Goal: Find specific page/section: Find specific page/section

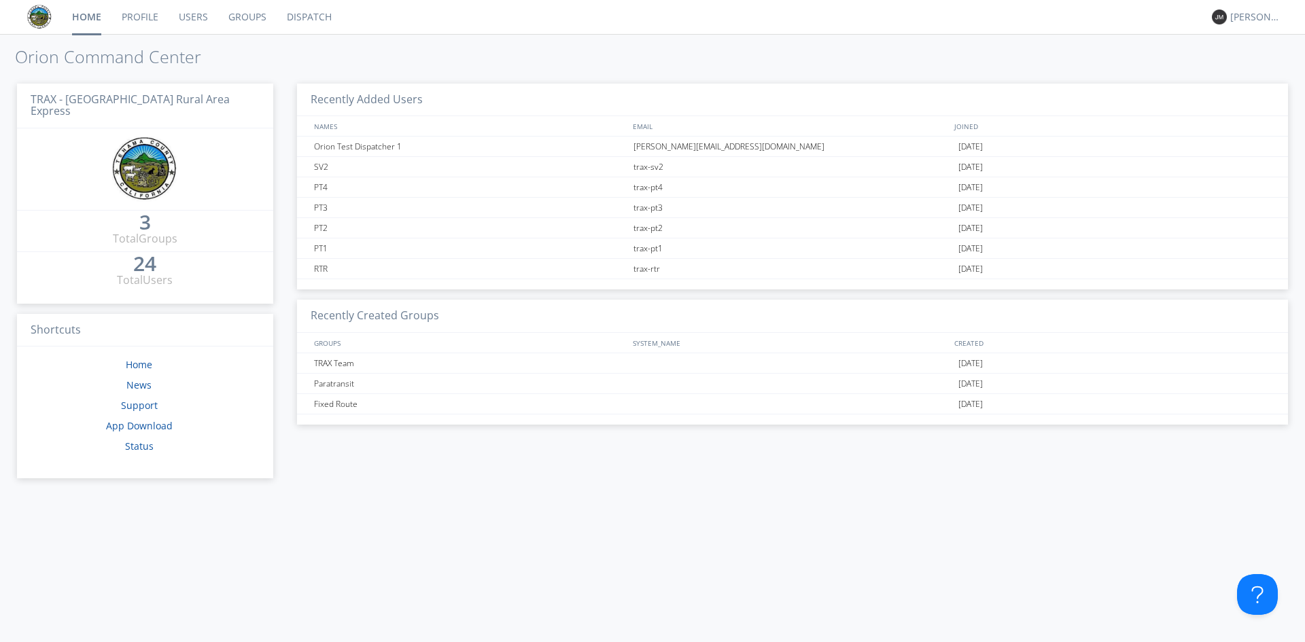
click at [312, 21] on link "Dispatch" at bounding box center [309, 17] width 65 height 34
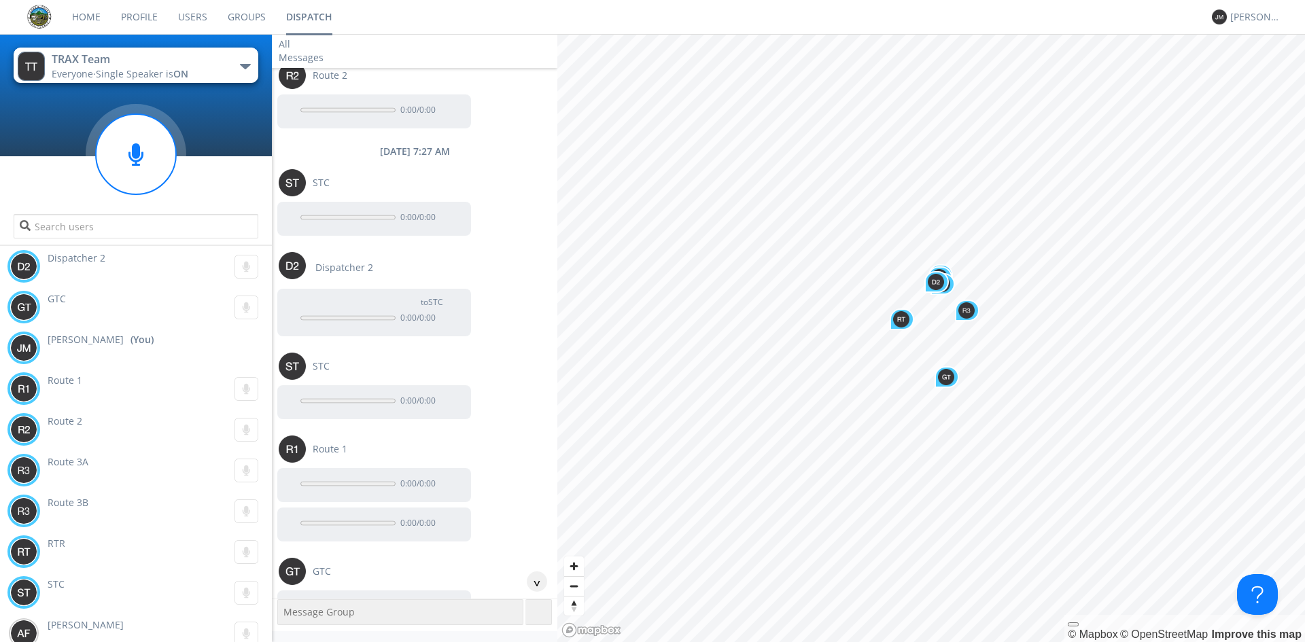
scroll to position [476, 0]
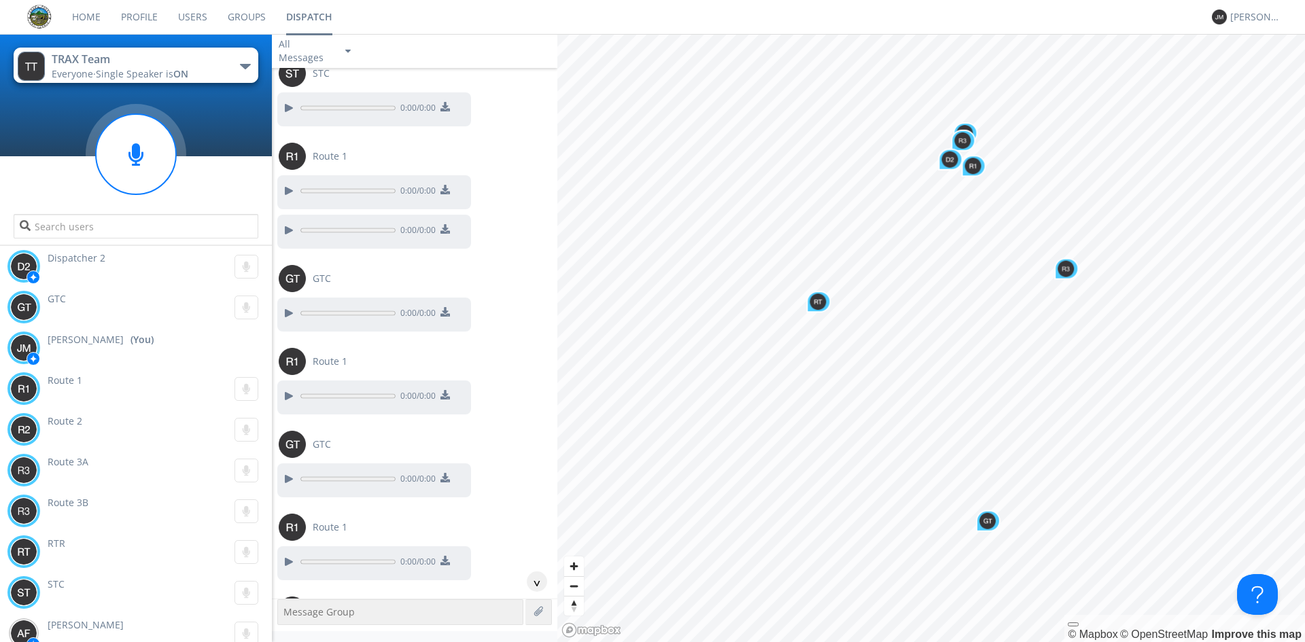
click at [217, 71] on button "TRAX Team Everyone · Single Speaker is ON" at bounding box center [136, 65] width 245 height 35
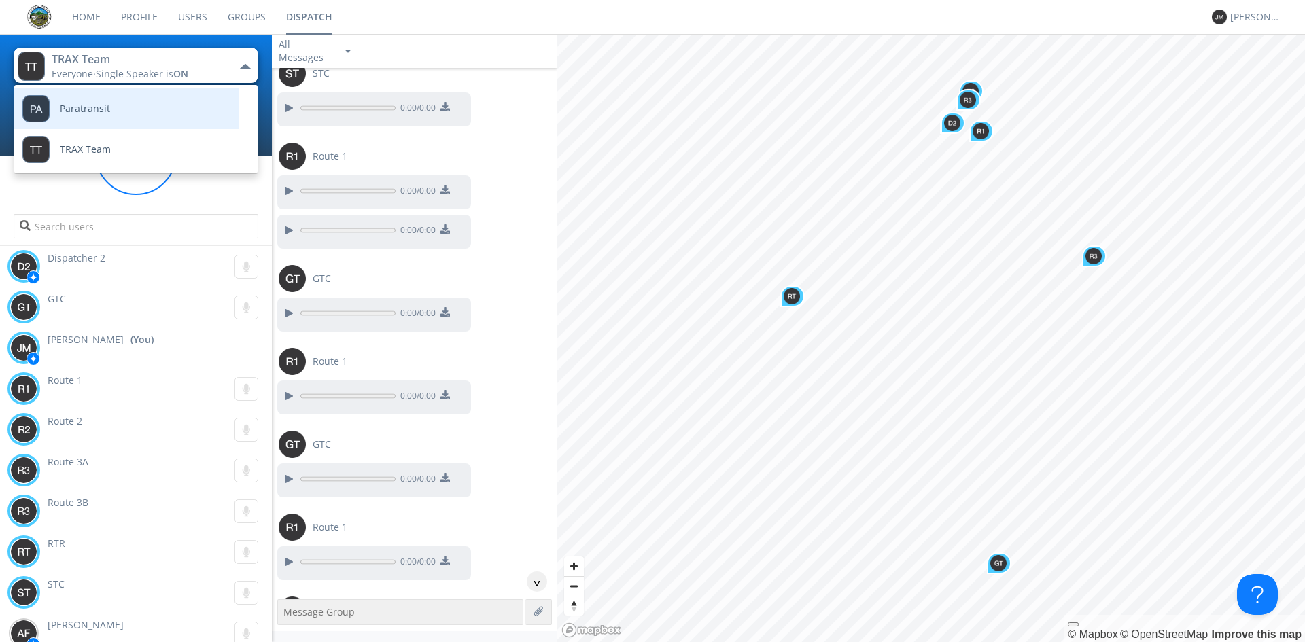
click at [179, 105] on link "Paratransit" at bounding box center [116, 108] width 204 height 41
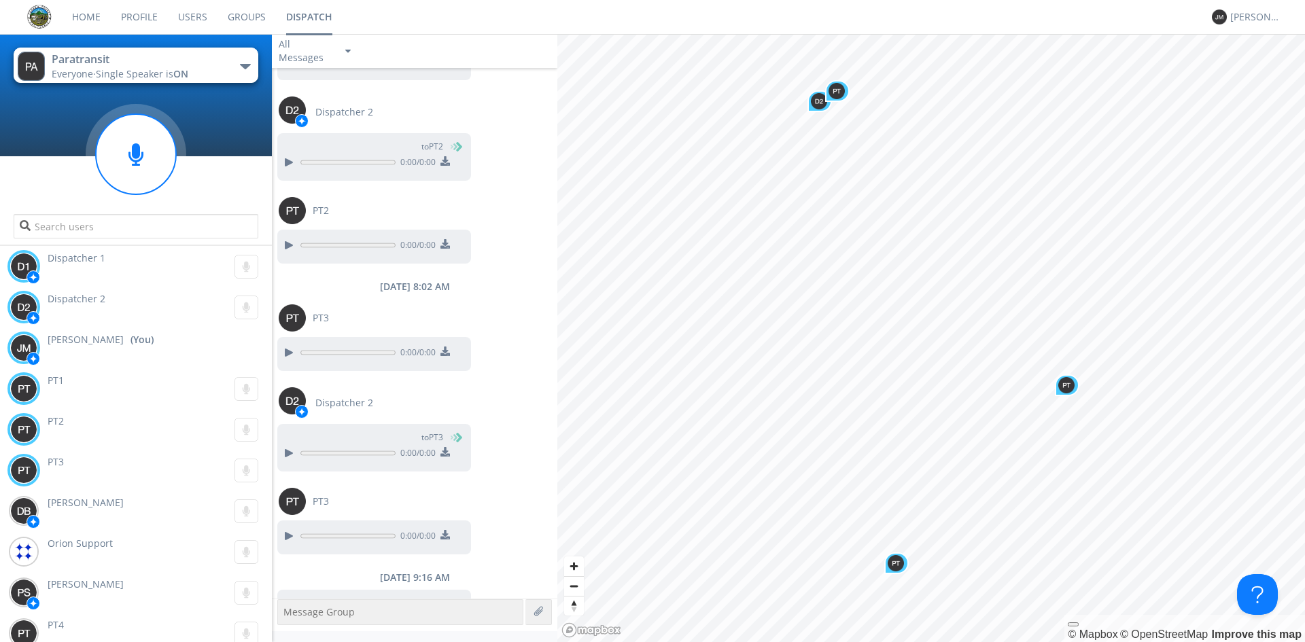
scroll to position [929, 0]
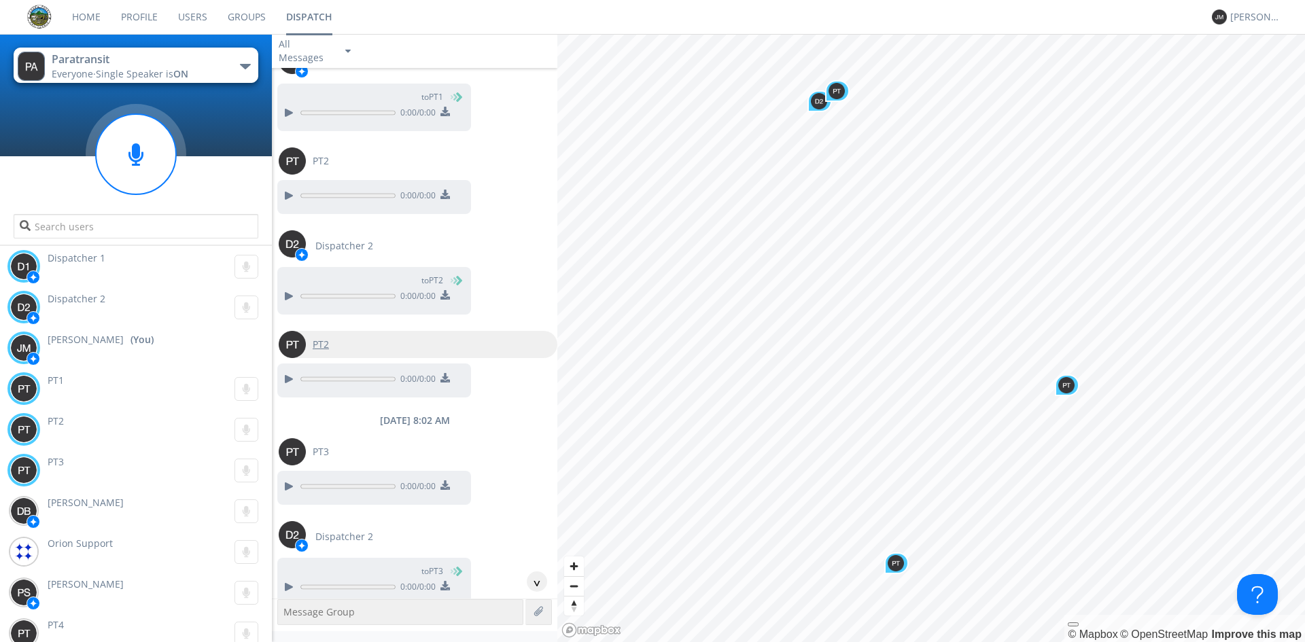
click at [321, 351] on span "PT2" at bounding box center [321, 345] width 16 height 14
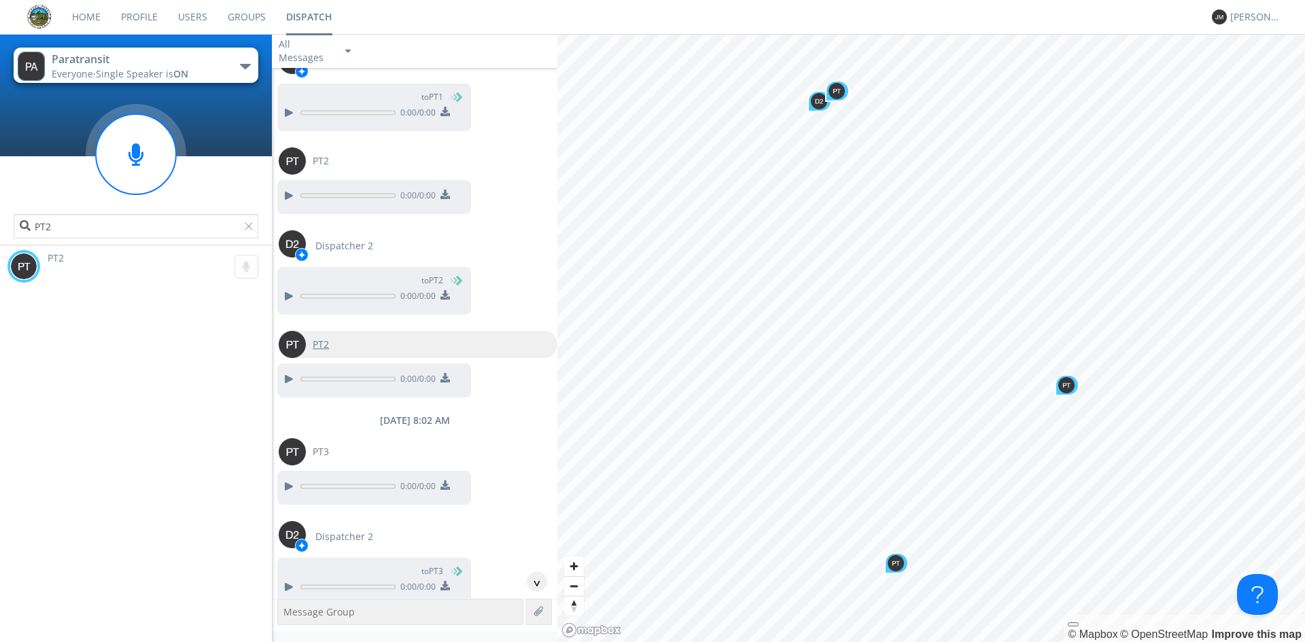
type input "PT2"
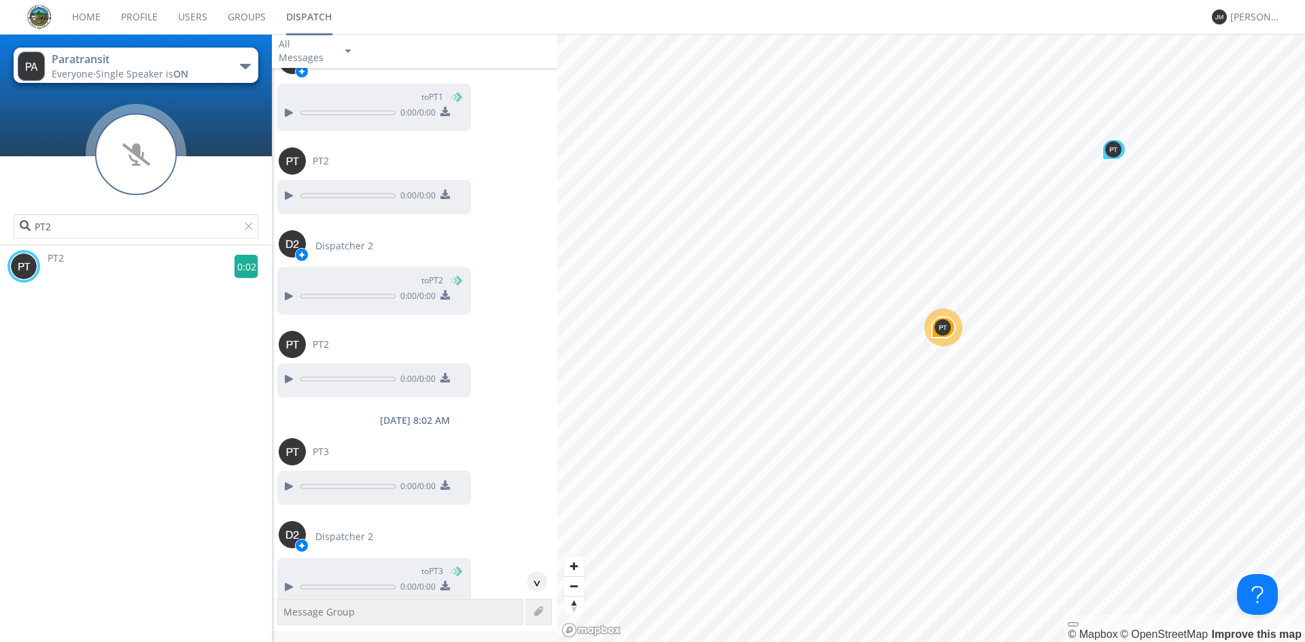
click at [242, 271] on g at bounding box center [246, 267] width 24 height 24
click at [241, 260] on g at bounding box center [246, 267] width 24 height 24
